Goal: Information Seeking & Learning: Learn about a topic

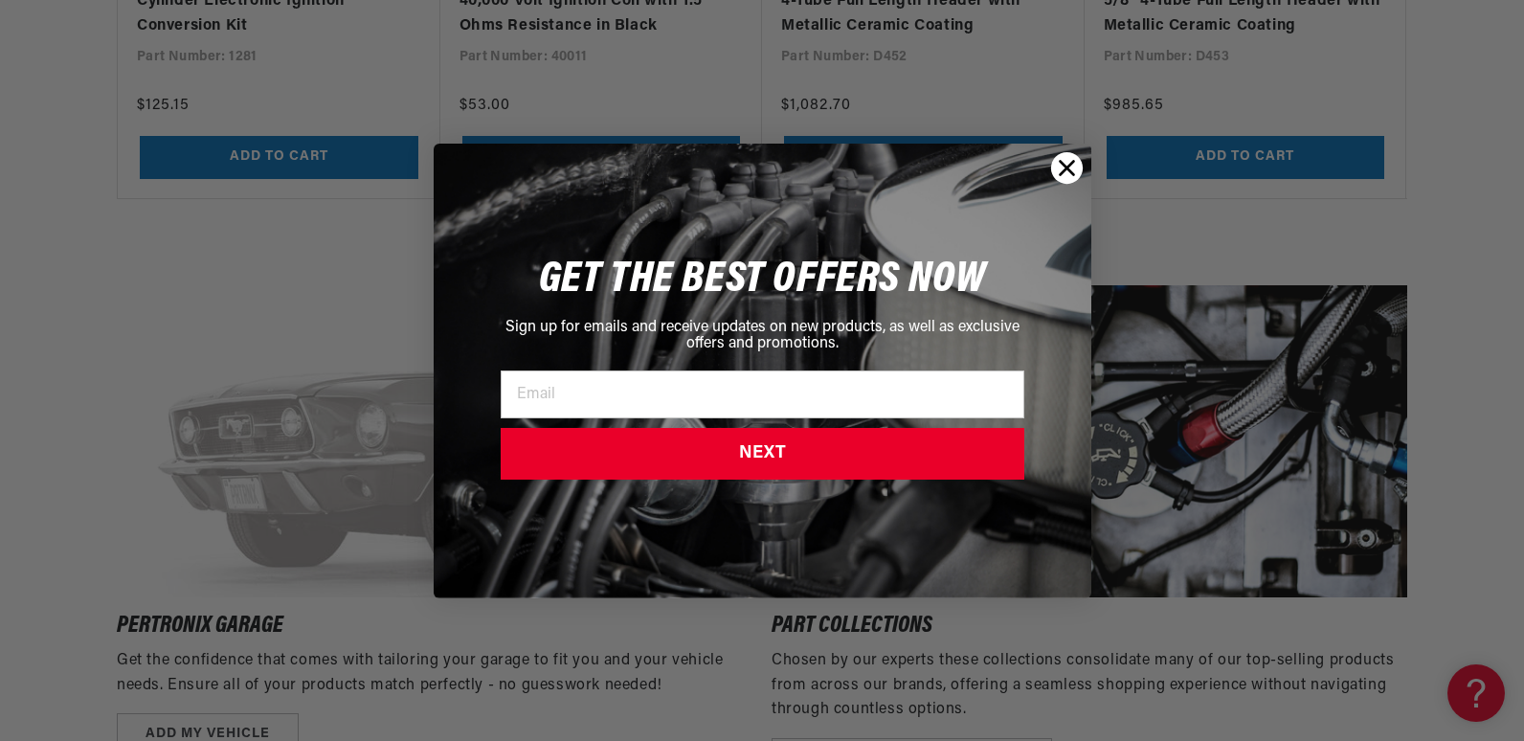
click at [1066, 161] on circle "Close dialog" at bounding box center [1066, 167] width 32 height 32
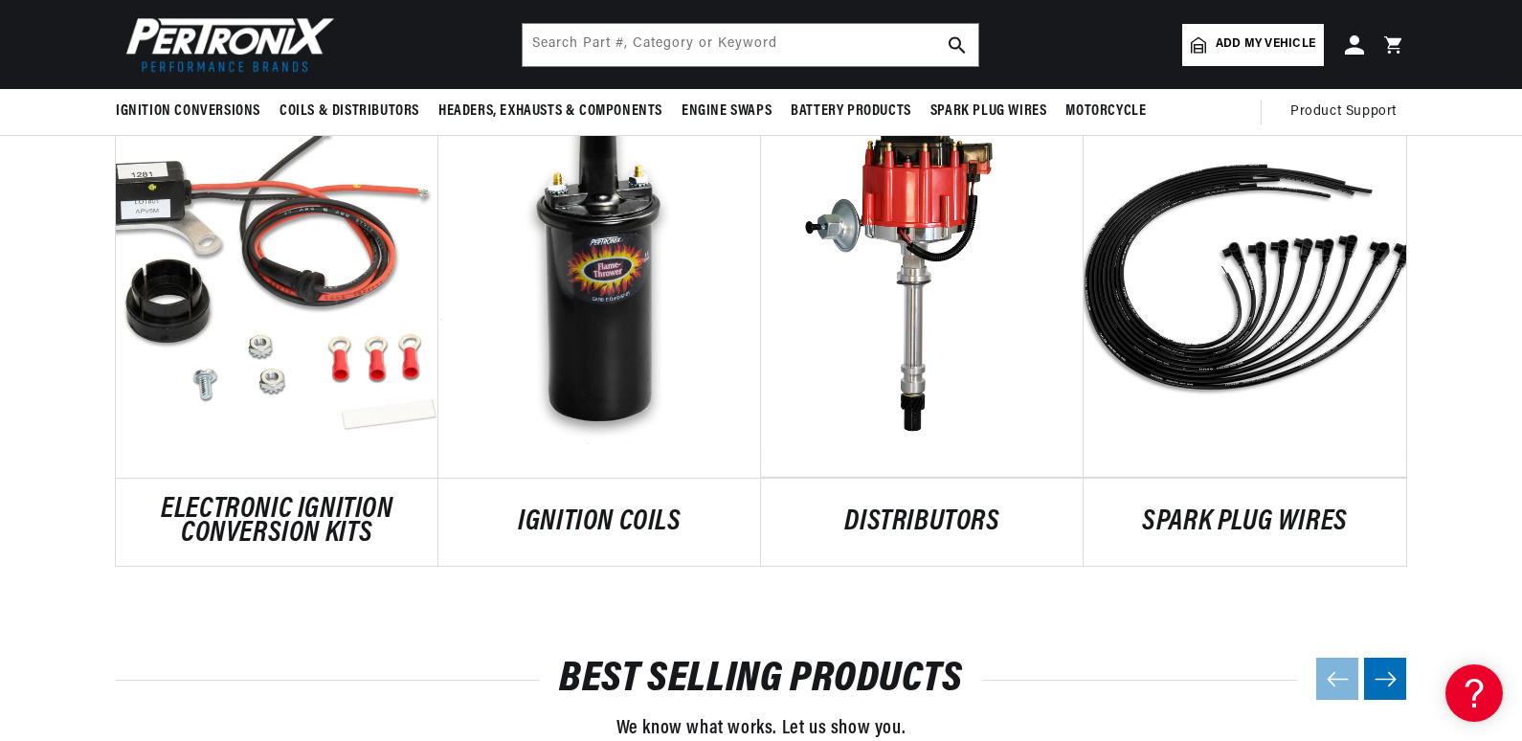
scroll to position [957, 0]
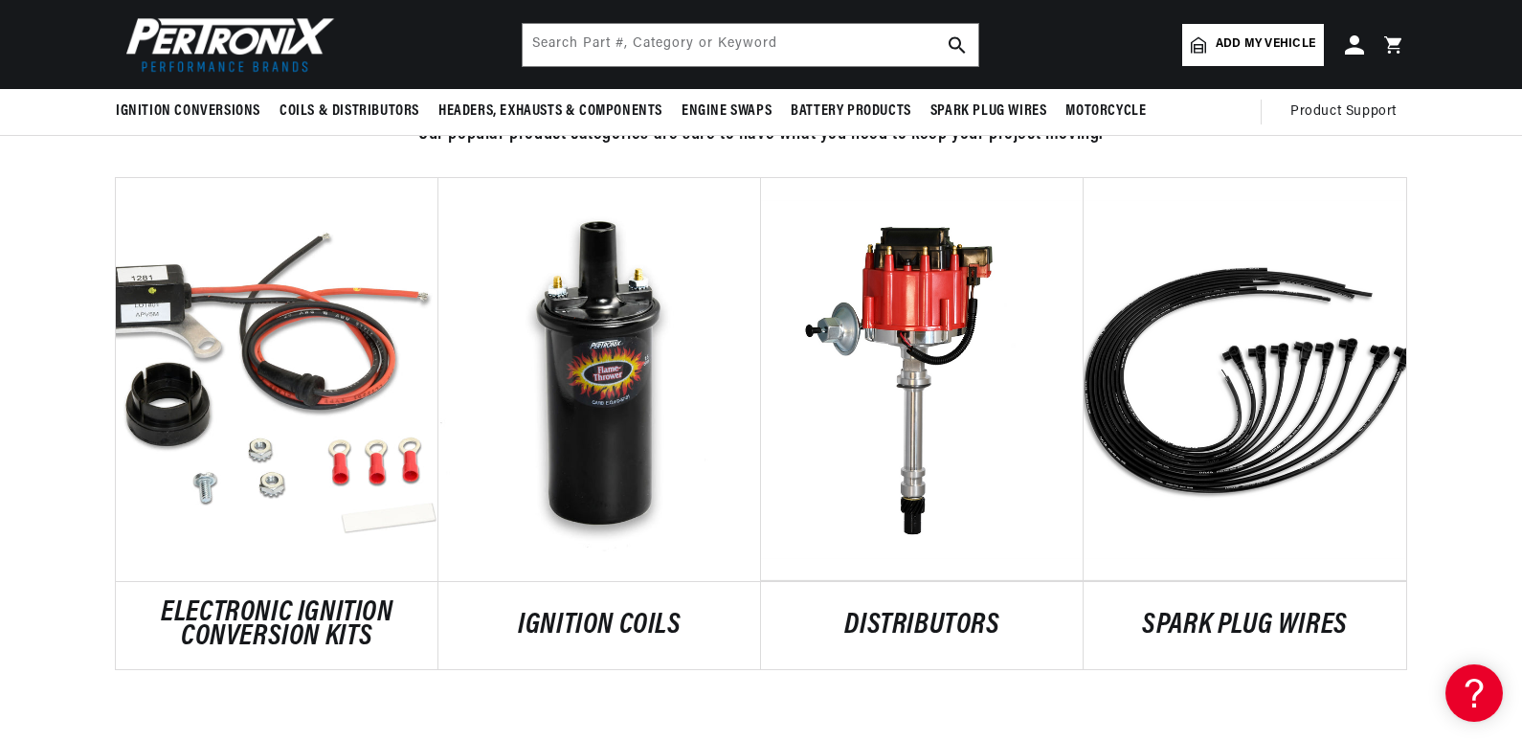
click at [234, 601] on link "ELECTRONIC IGNITION CONVERSION KITS" at bounding box center [277, 625] width 323 height 49
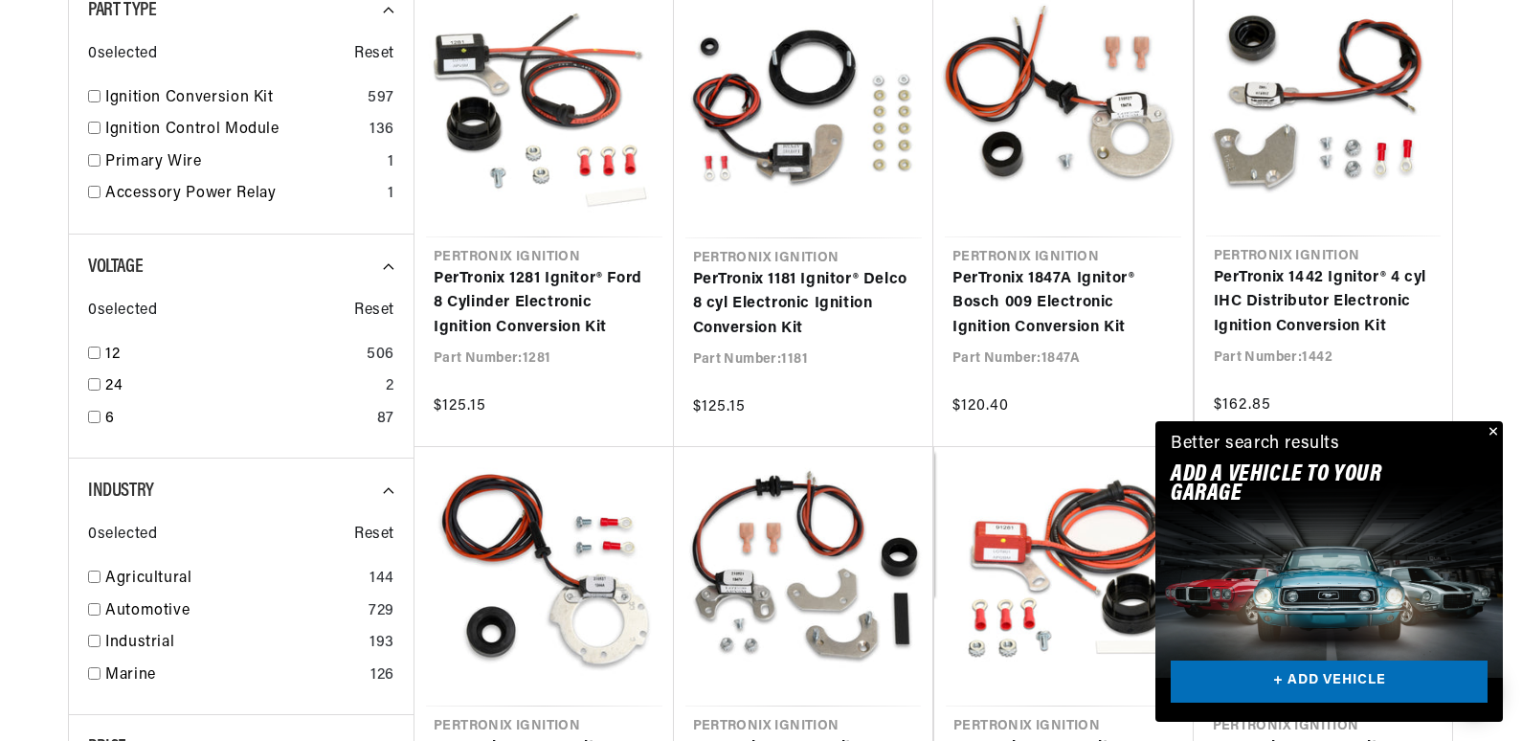
scroll to position [0, 715]
click at [96, 95] on input "checkbox" at bounding box center [94, 96] width 12 height 12
checkbox input "true"
click at [96, 352] on input "checkbox" at bounding box center [94, 352] width 12 height 12
checkbox input "true"
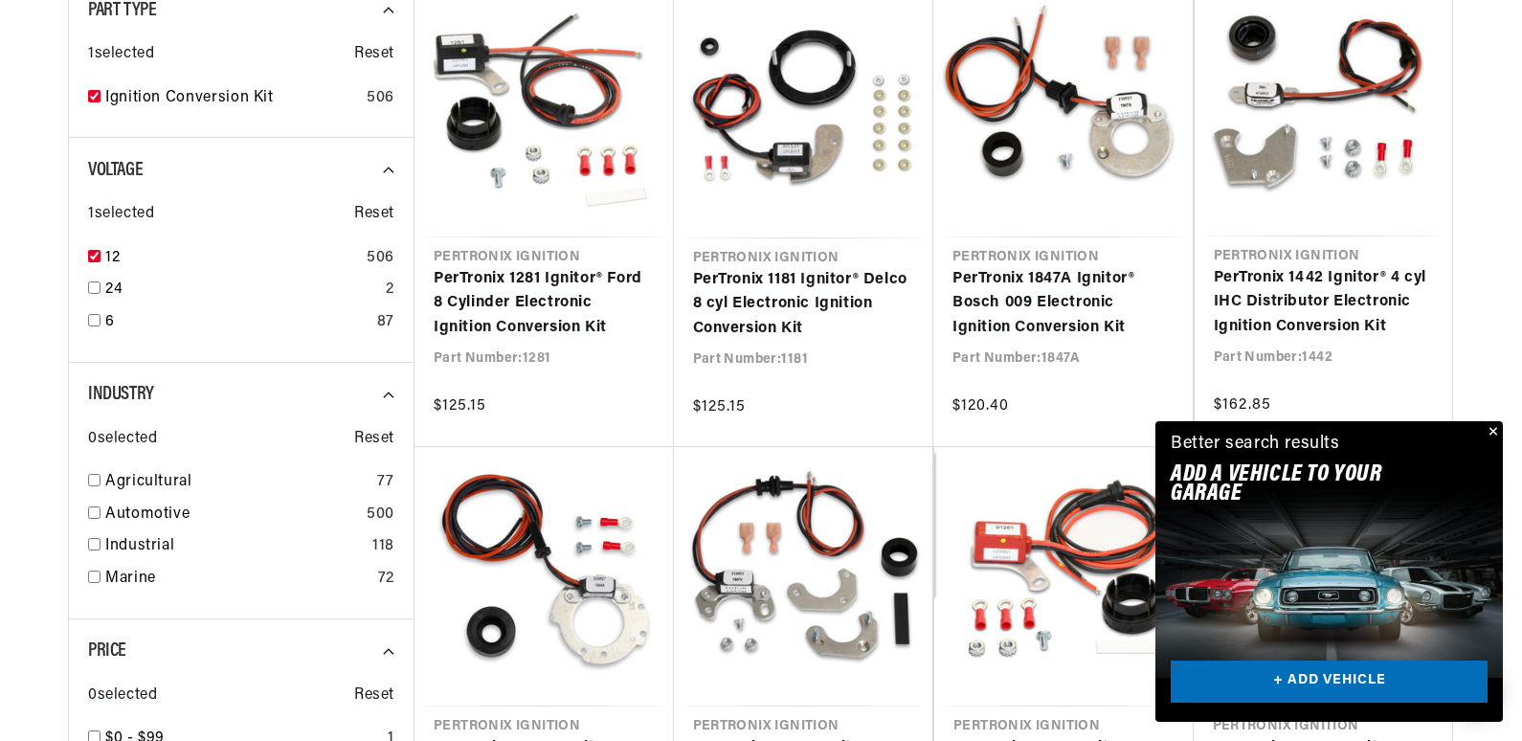
scroll to position [0, 715]
click at [97, 477] on input "checkbox" at bounding box center [94, 480] width 12 height 12
checkbox input "true"
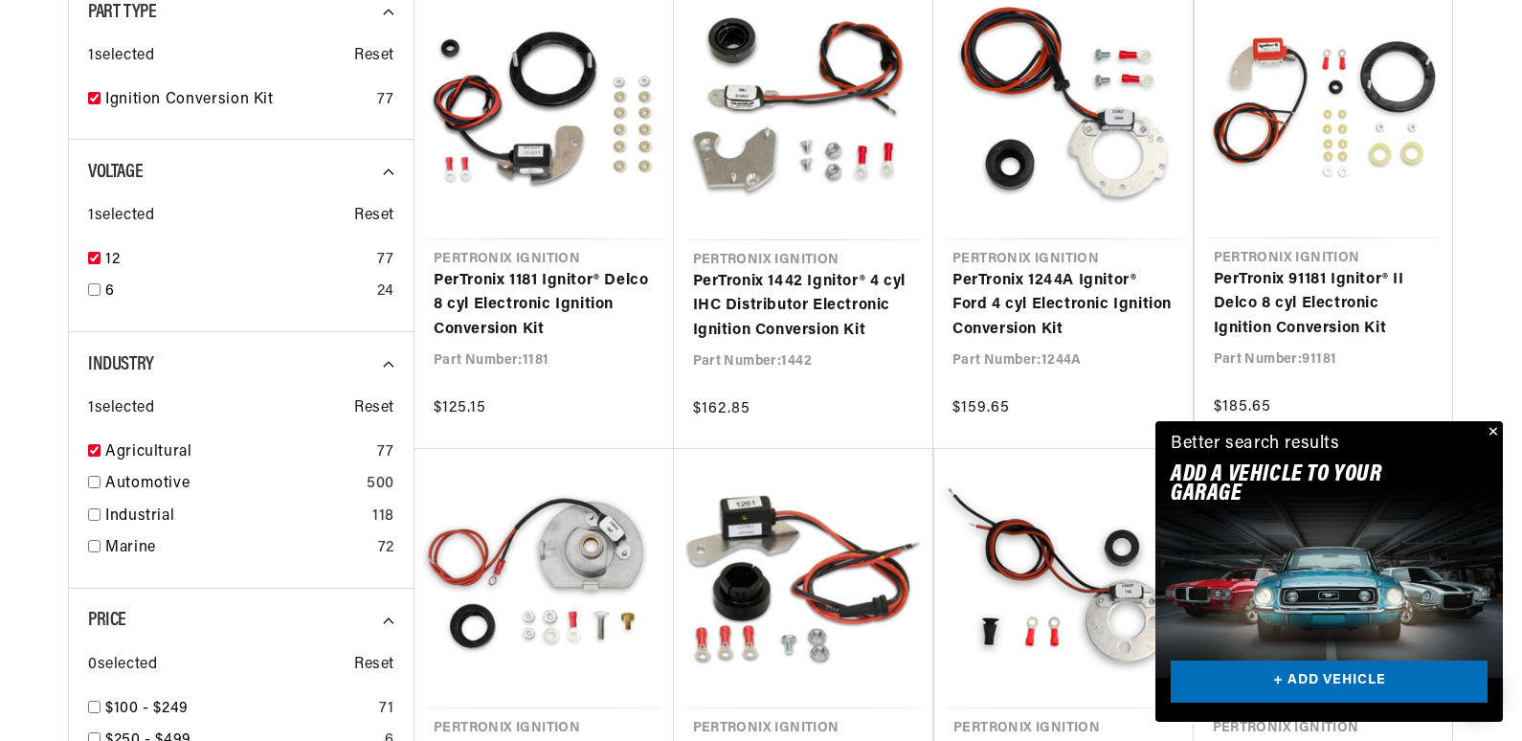
scroll to position [536, 0]
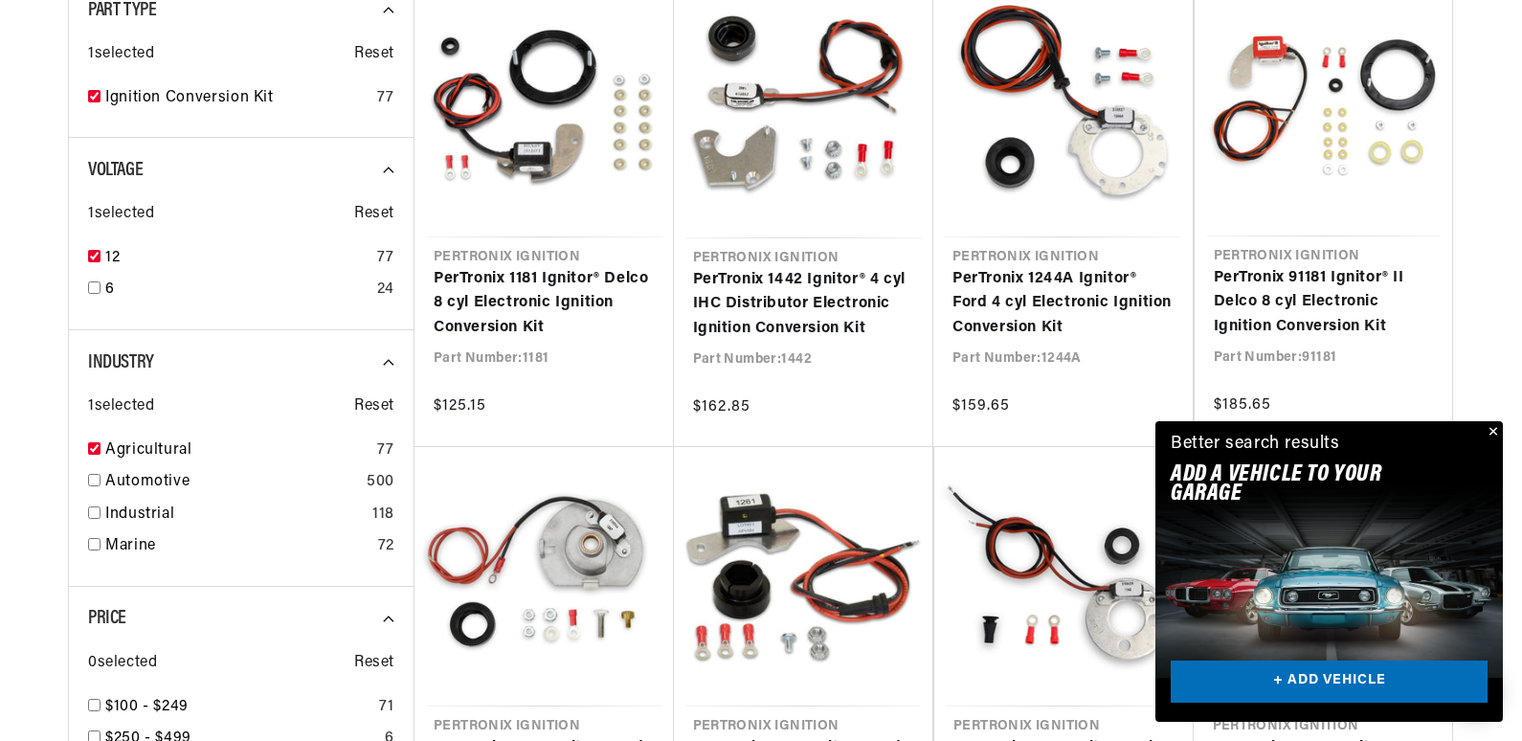
click at [1500, 436] on button "Close" at bounding box center [1491, 432] width 23 height 23
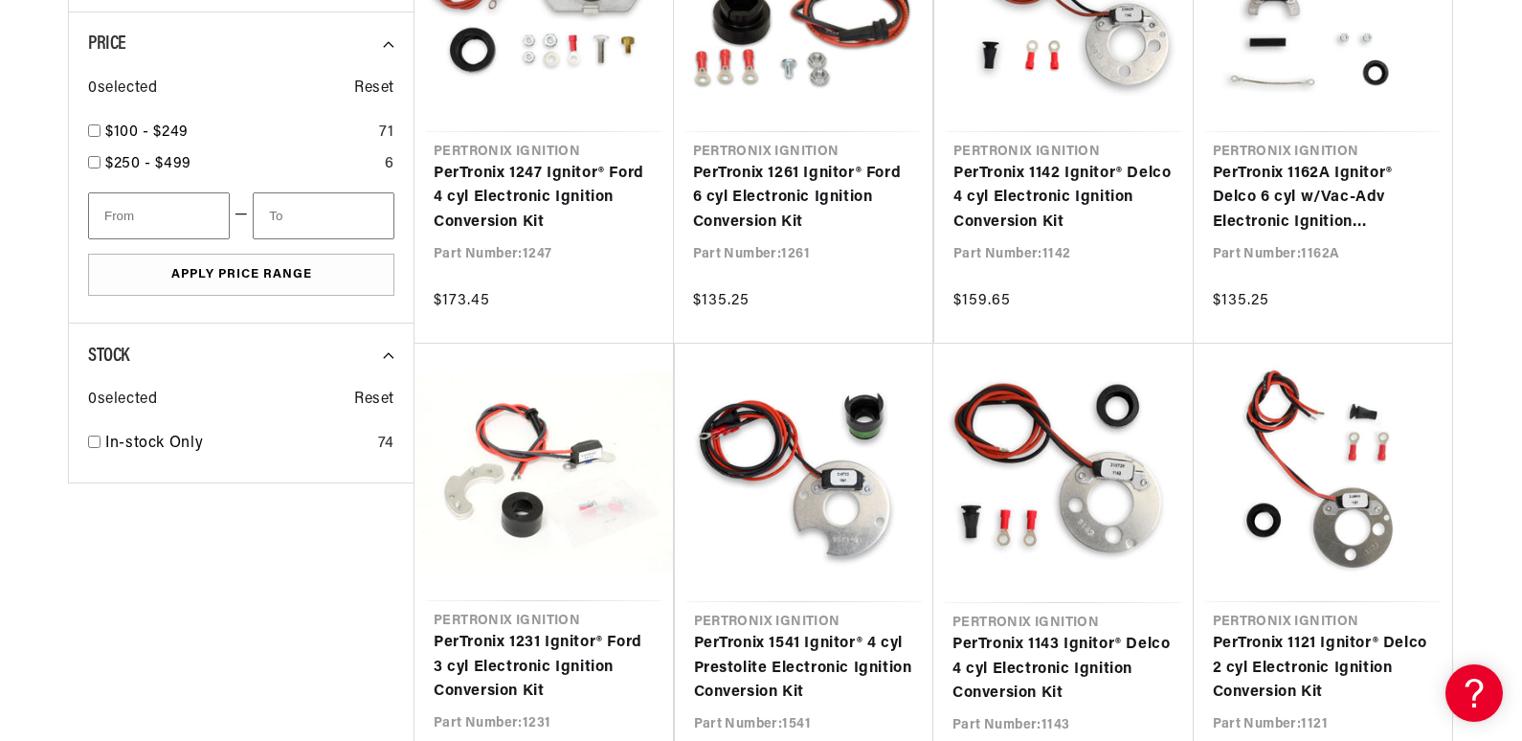
scroll to position [0, 715]
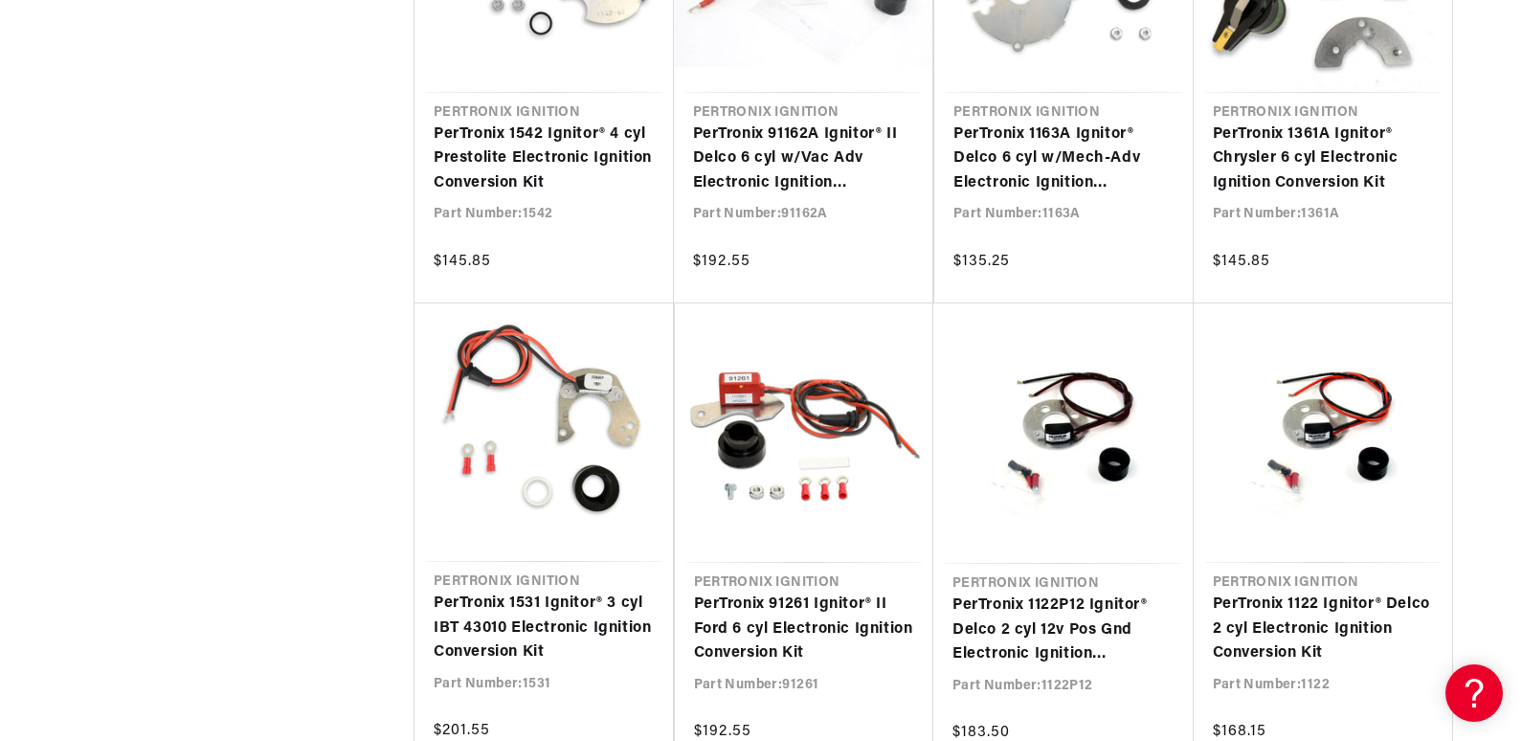
scroll to position [2565, 0]
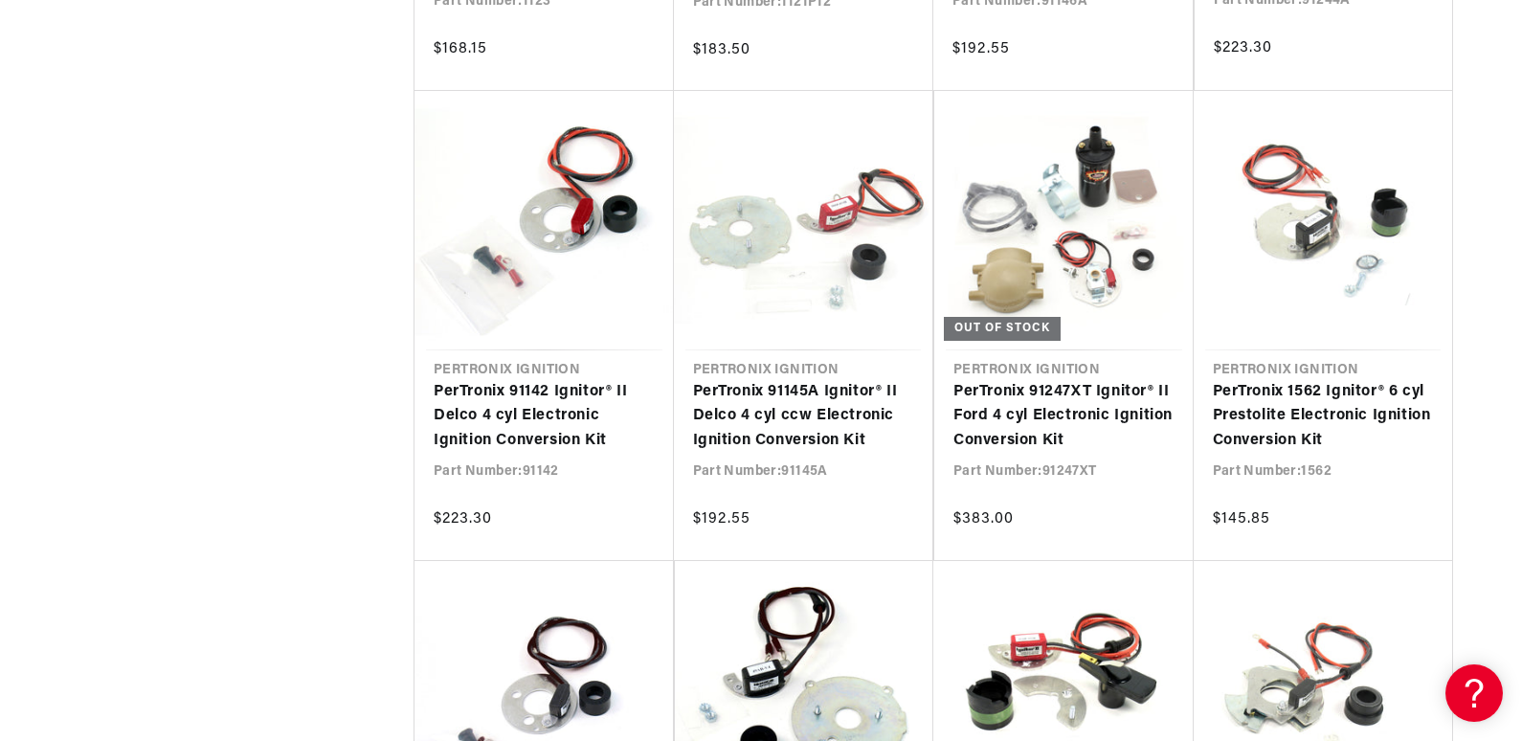
scroll to position [0, 715]
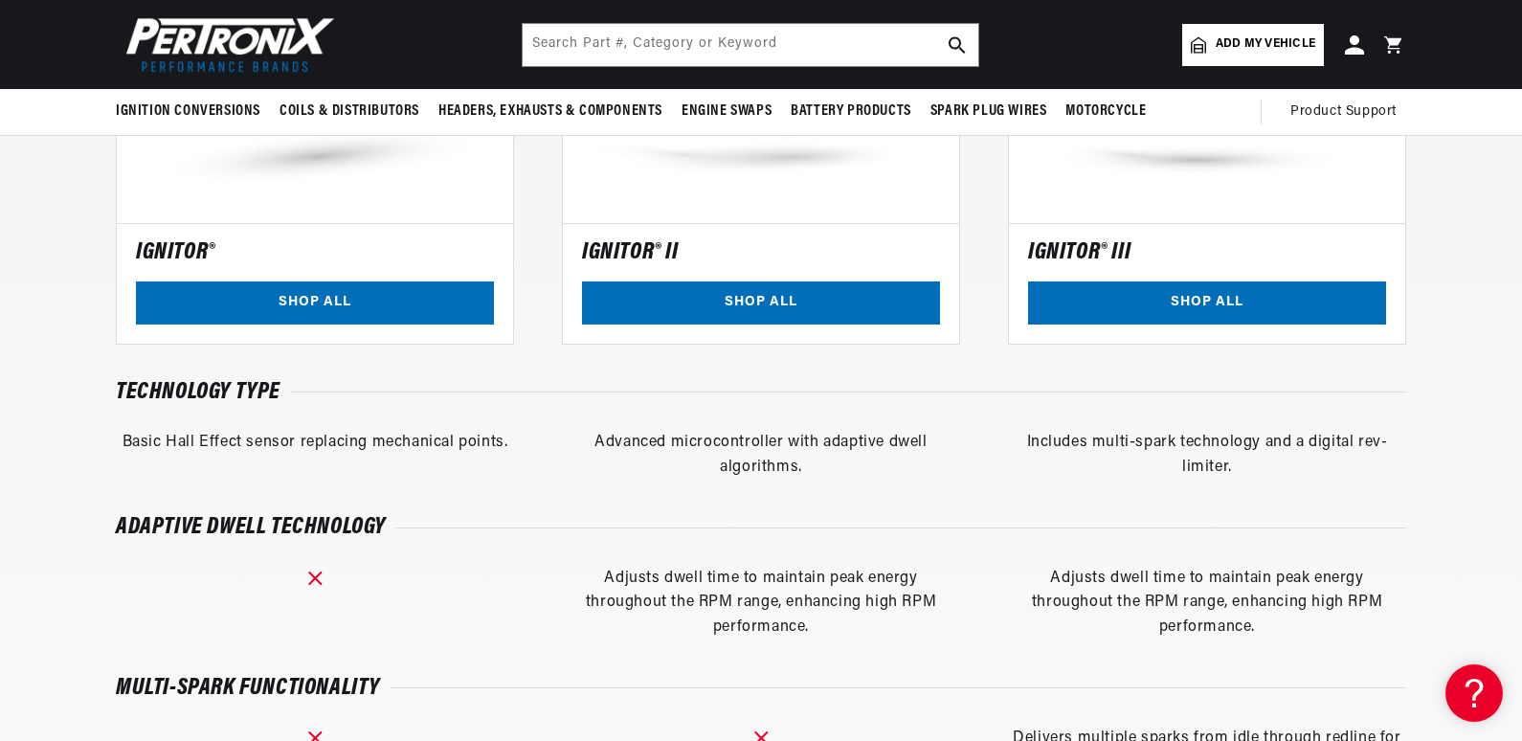
scroll to position [1455, 0]
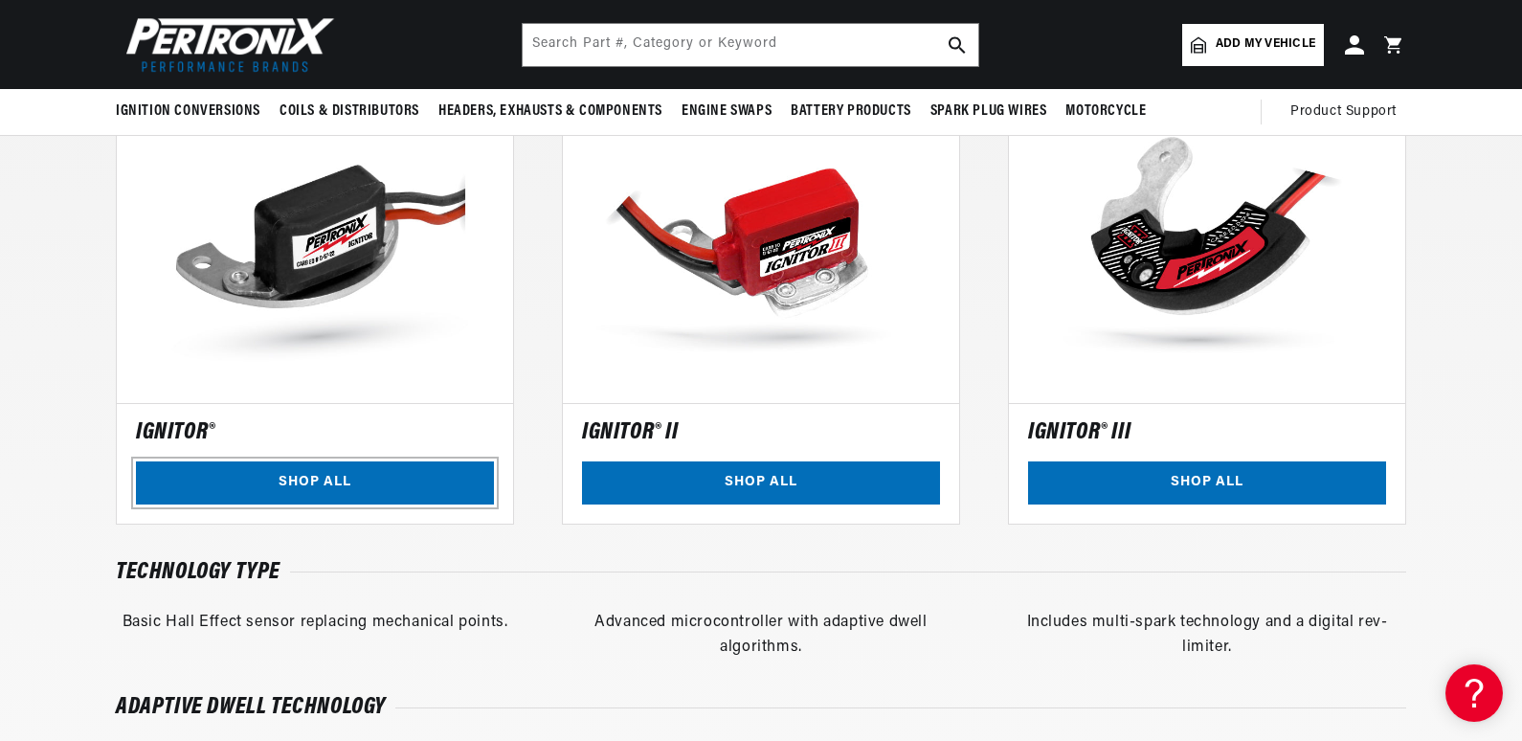
click at [325, 473] on link "SHOP ALL" at bounding box center [315, 482] width 358 height 43
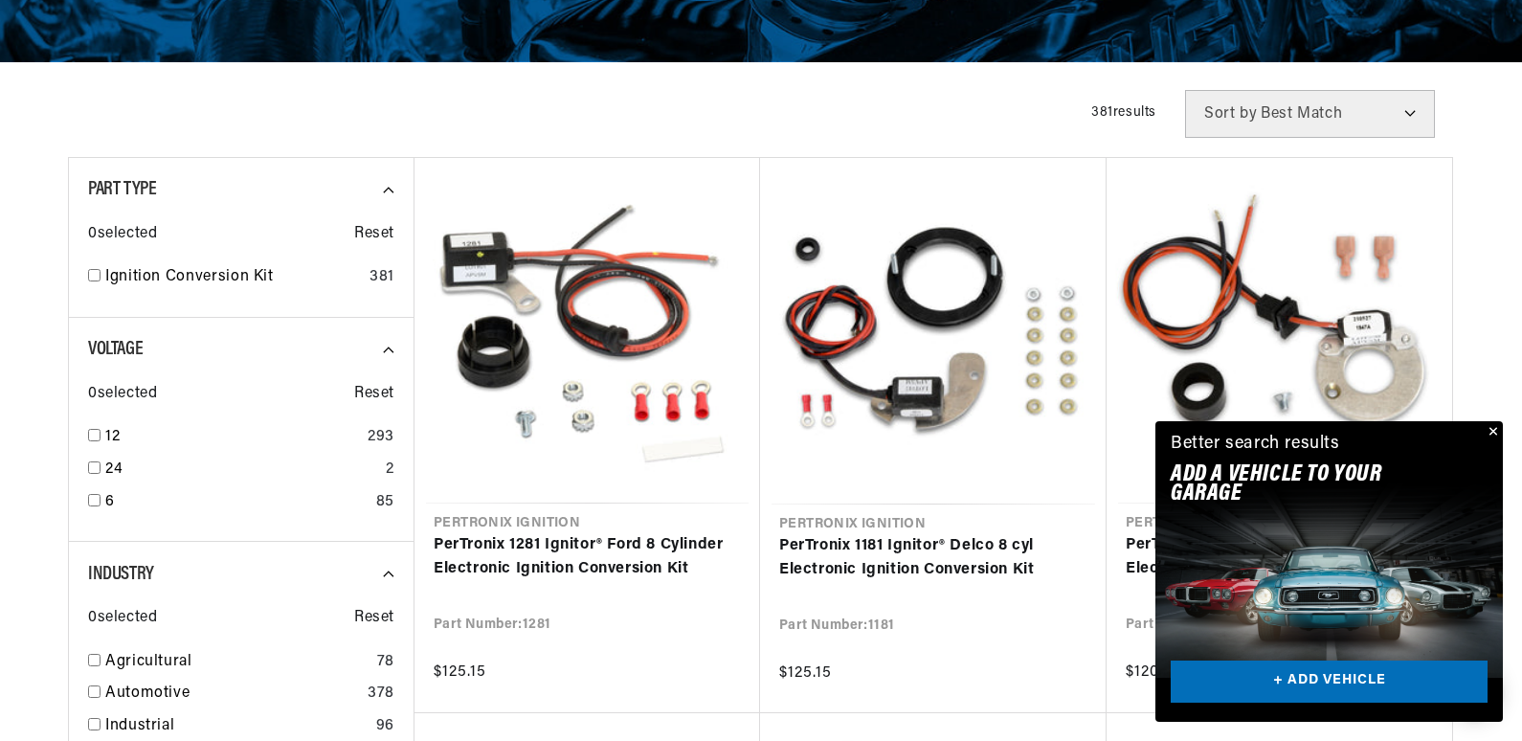
scroll to position [0, 715]
click at [1501, 436] on button "Close" at bounding box center [1491, 432] width 23 height 23
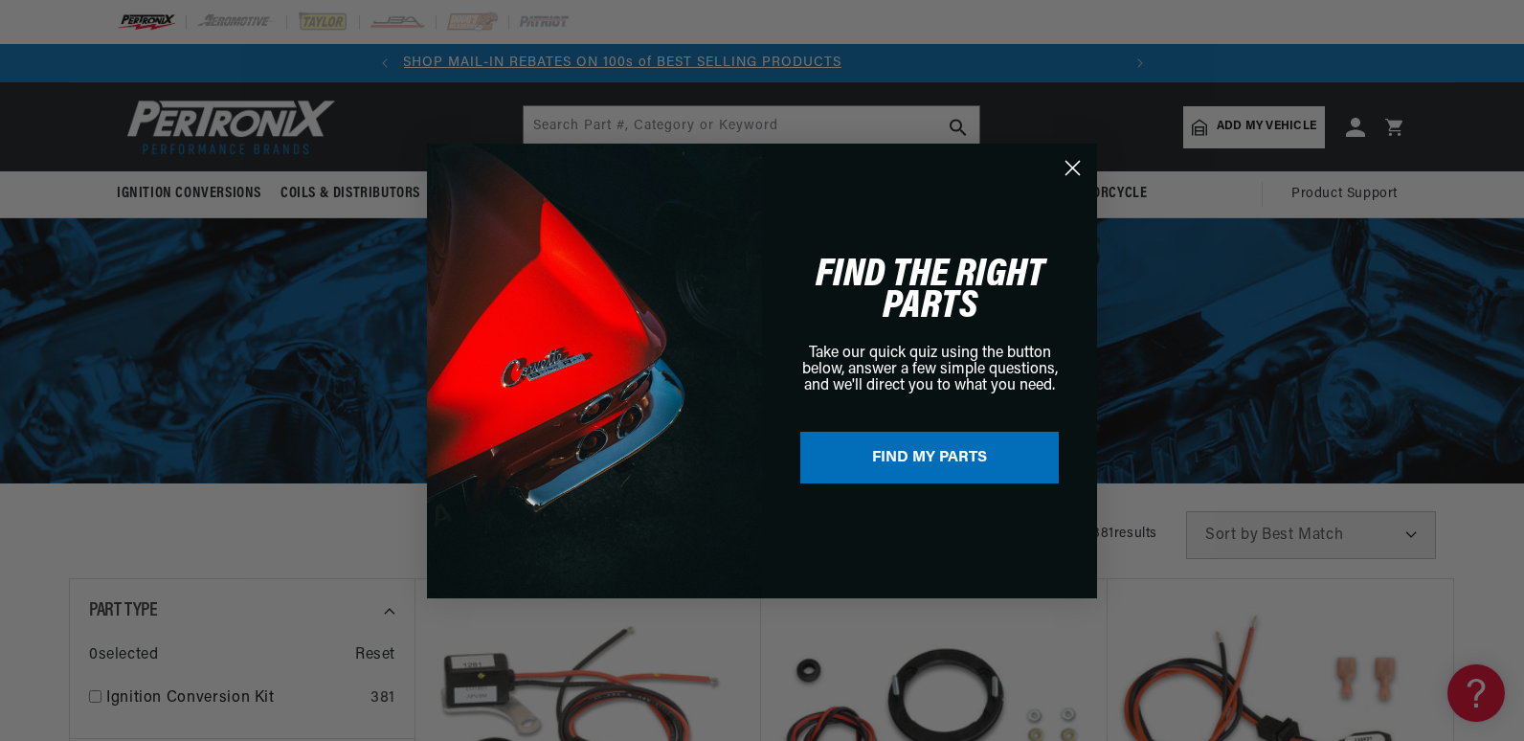
scroll to position [0, 0]
